Goal: Information Seeking & Learning: Check status

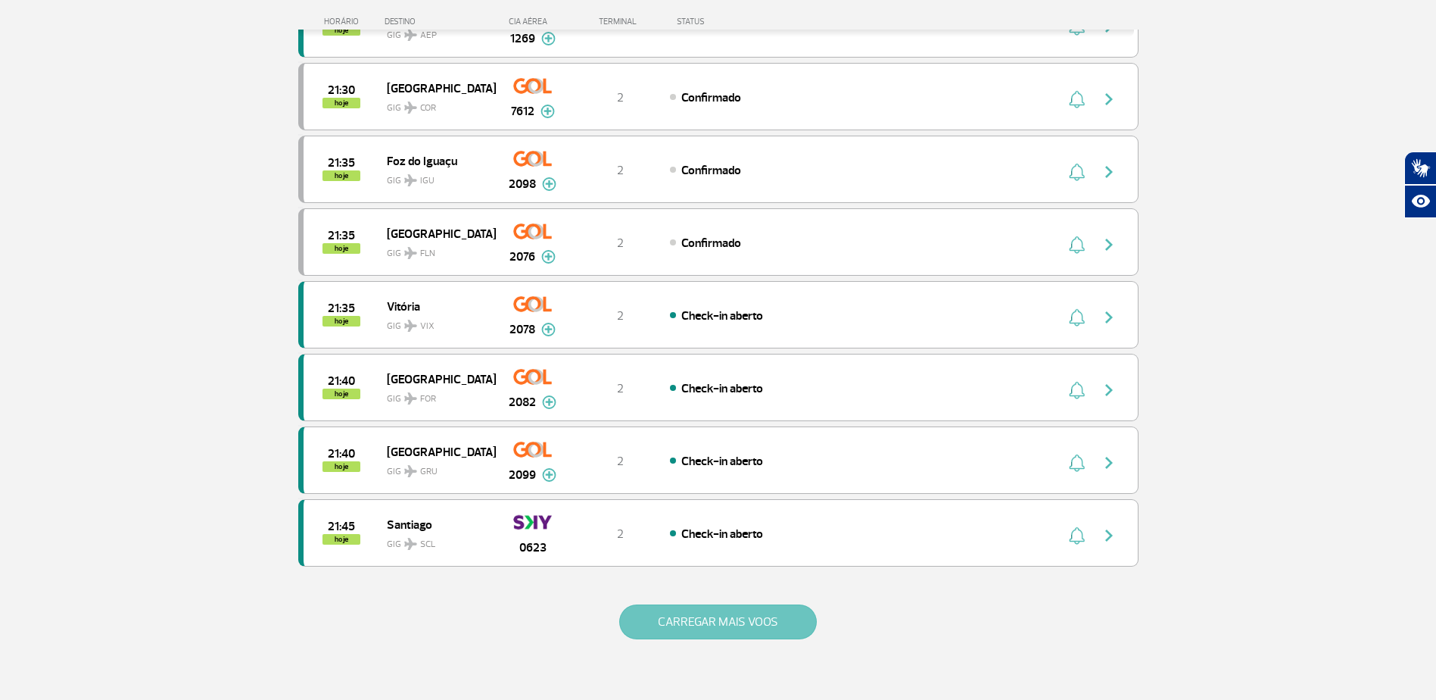
scroll to position [1351, 0]
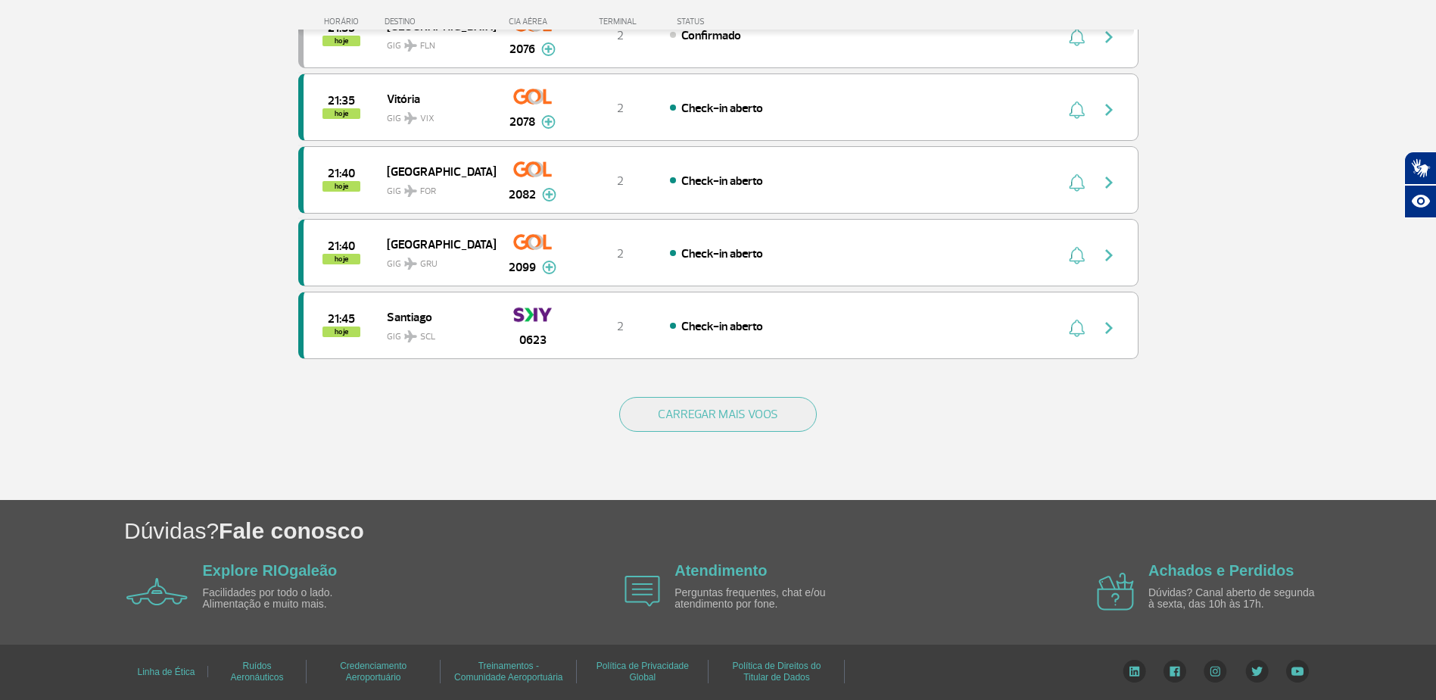
click at [771, 391] on div "CARREGAR MAIS VOOS" at bounding box center [718, 439] width 840 height 122
click at [773, 406] on button "CARREGAR MAIS VOOS" at bounding box center [718, 414] width 198 height 35
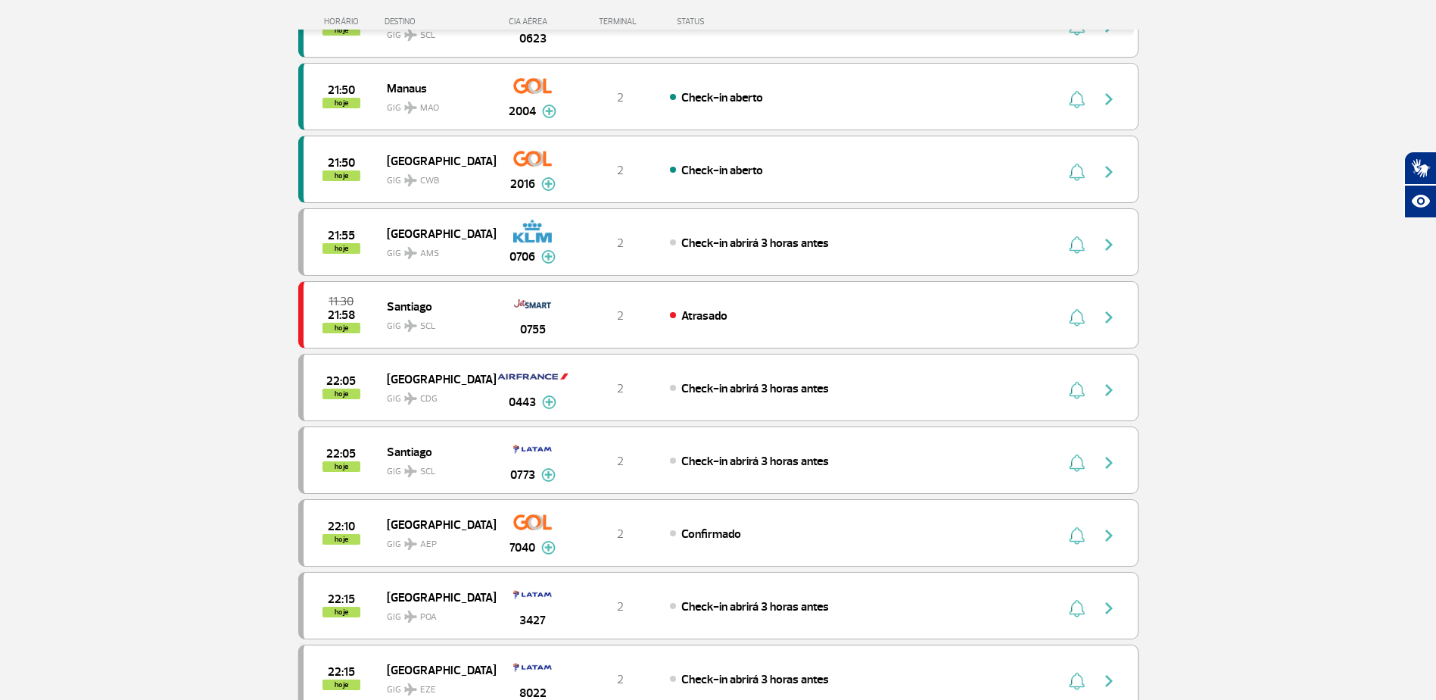
scroll to position [1957, 0]
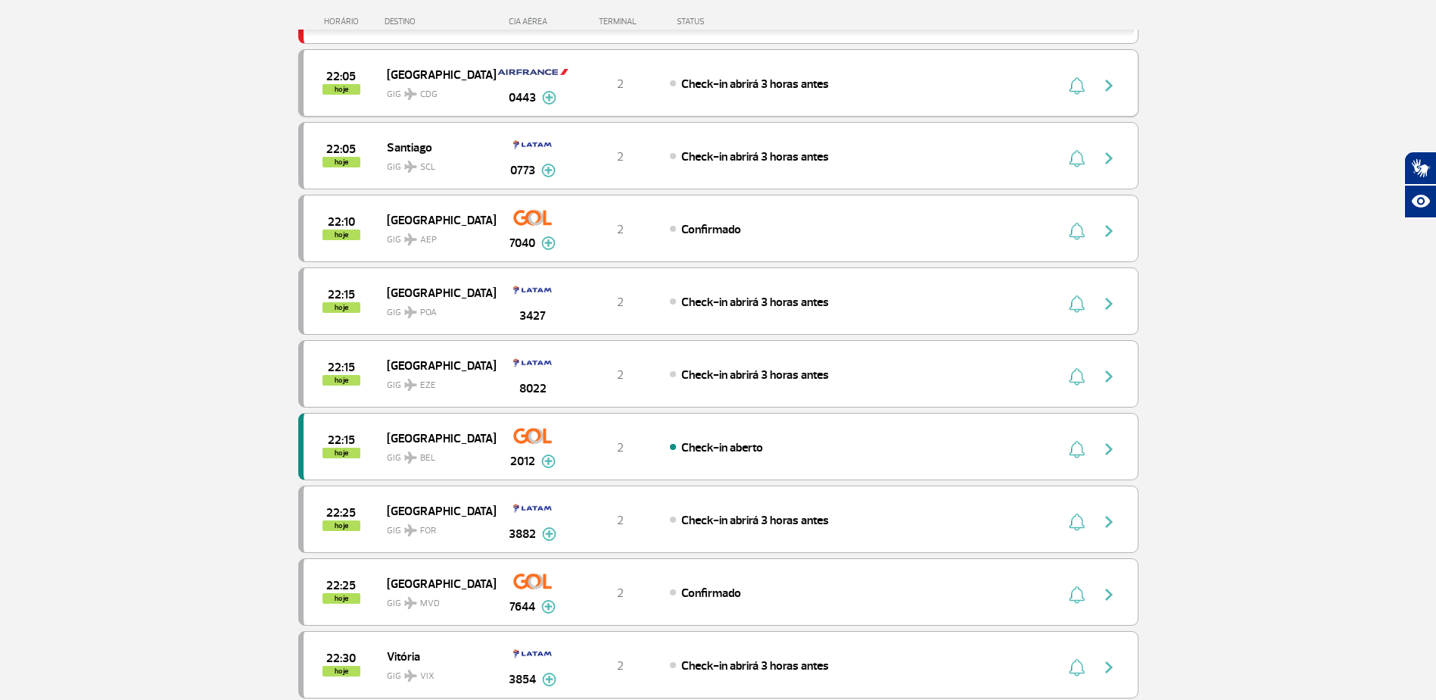
click at [855, 80] on div "Check-in abrirá 3 horas antes" at bounding box center [837, 83] width 334 height 17
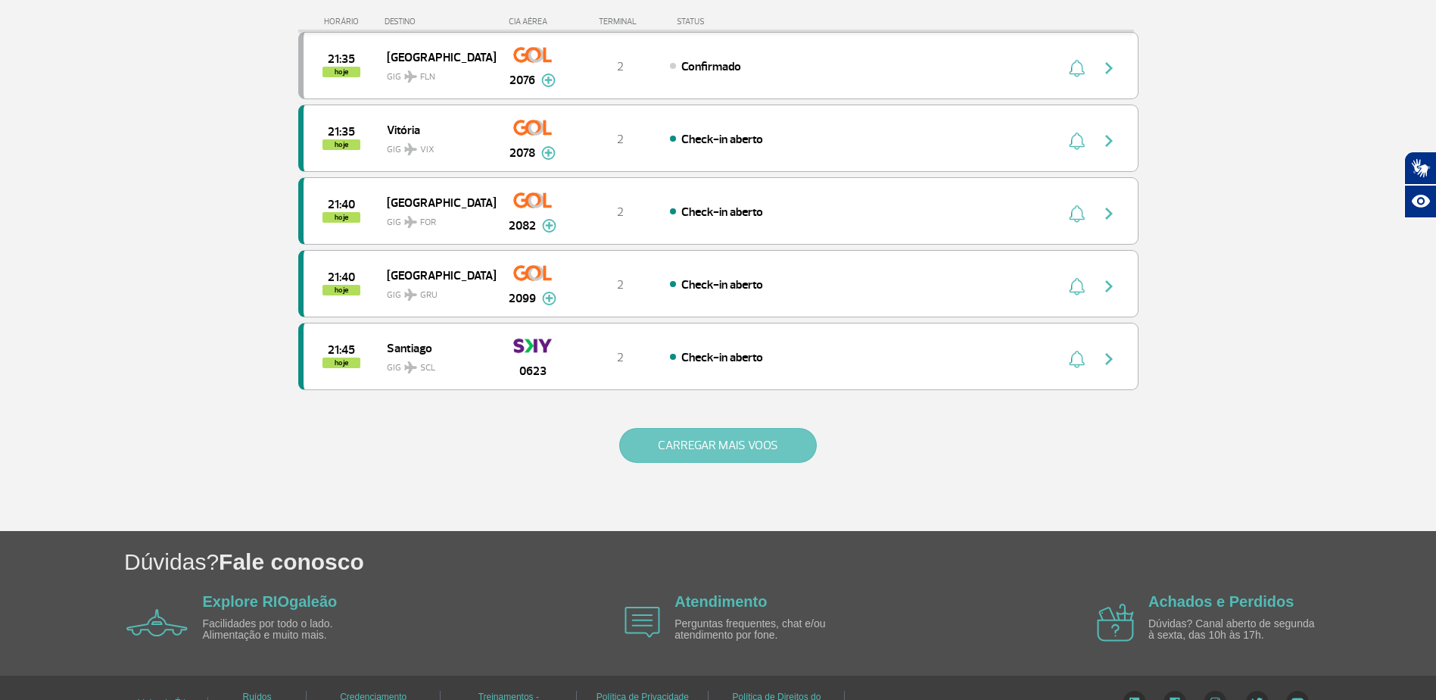
scroll to position [1351, 0]
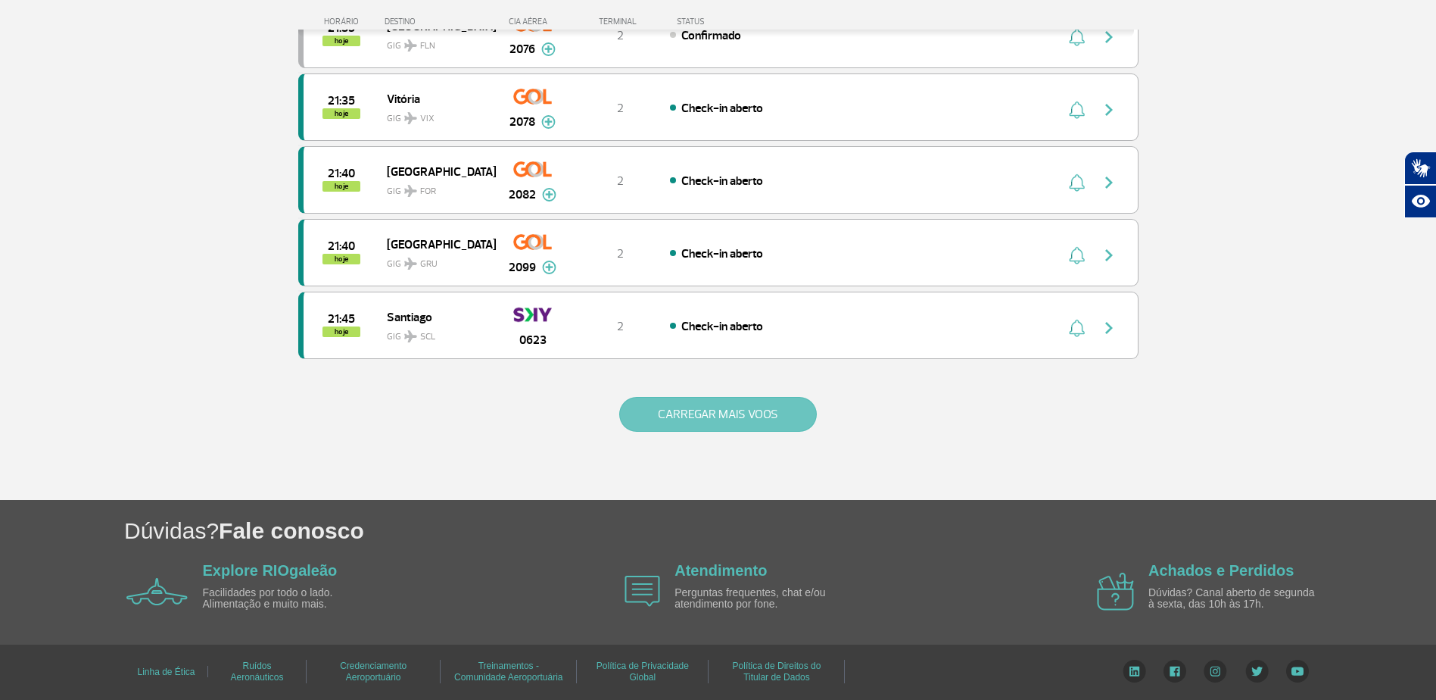
click at [740, 416] on button "CARREGAR MAIS VOOS" at bounding box center [718, 414] width 198 height 35
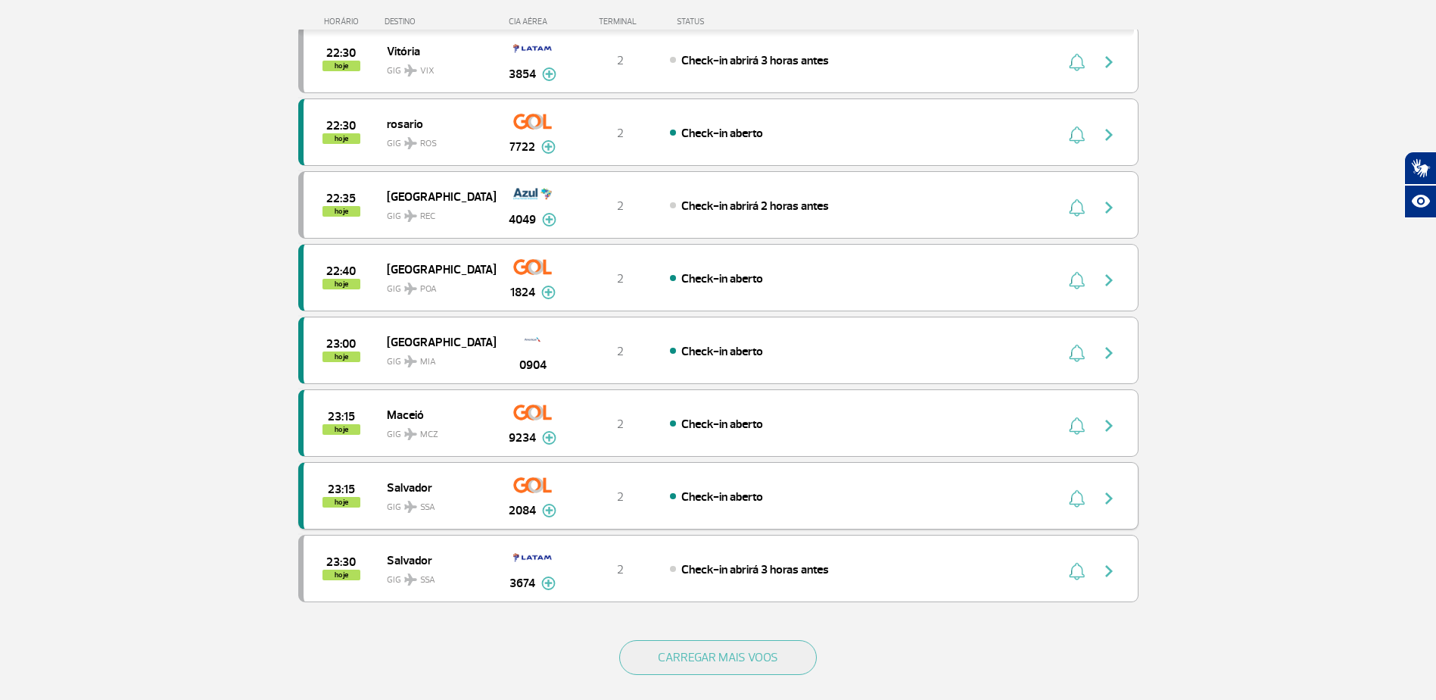
scroll to position [2714, 0]
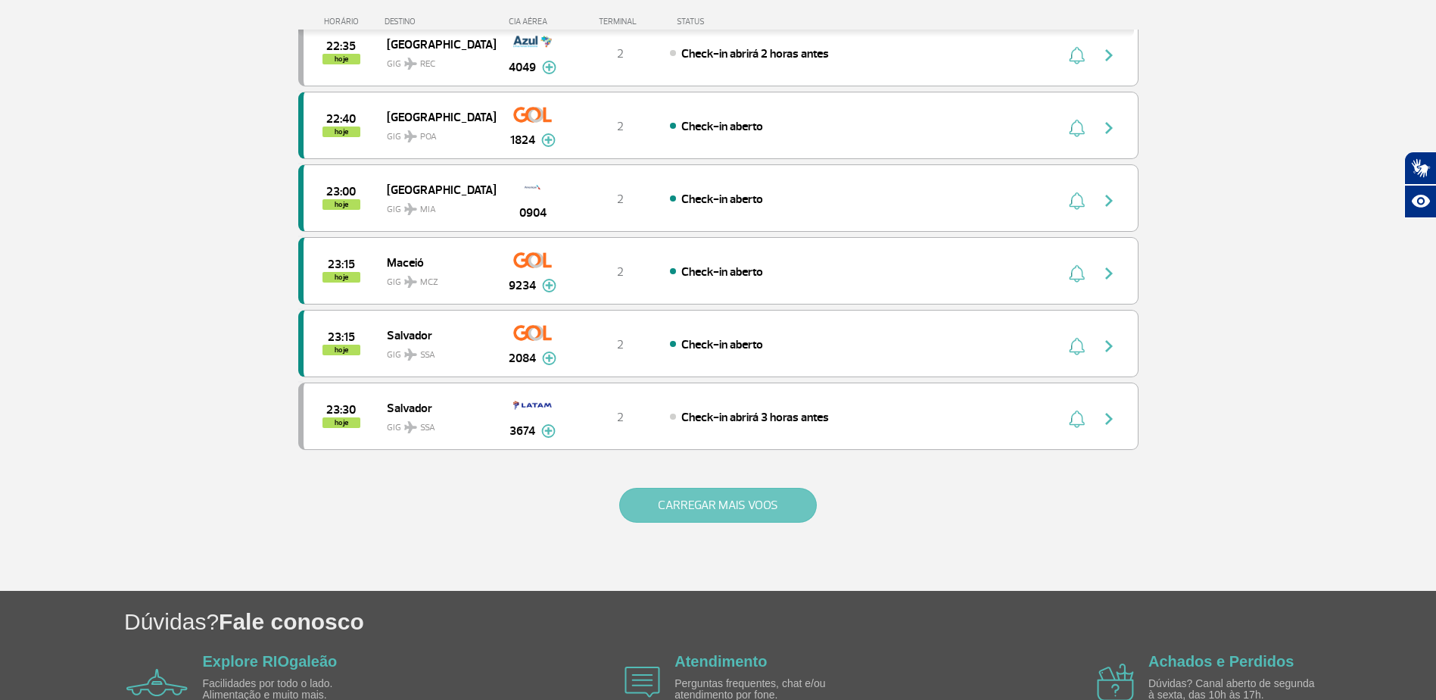
click at [765, 500] on button "CARREGAR MAIS VOOS" at bounding box center [718, 505] width 198 height 35
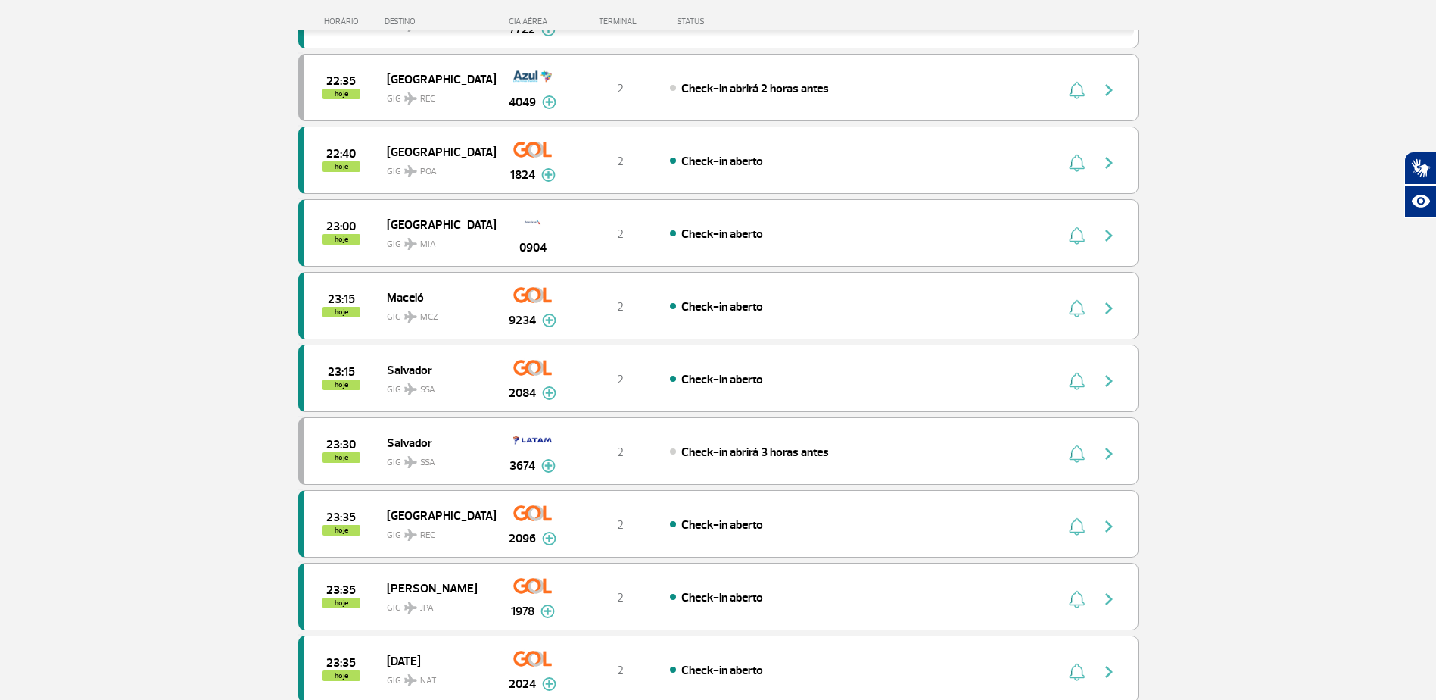
scroll to position [2487, 0]
